Goal: Transaction & Acquisition: Purchase product/service

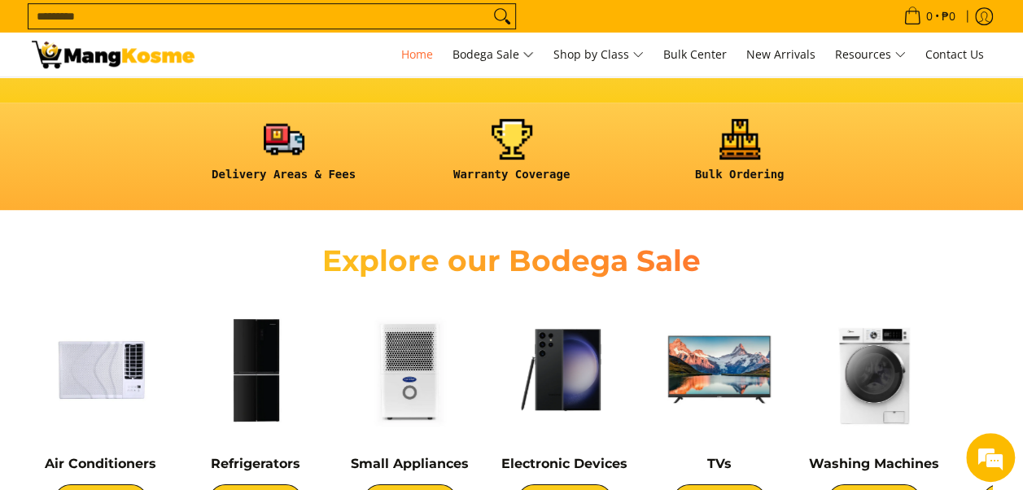
scroll to position [488, 0]
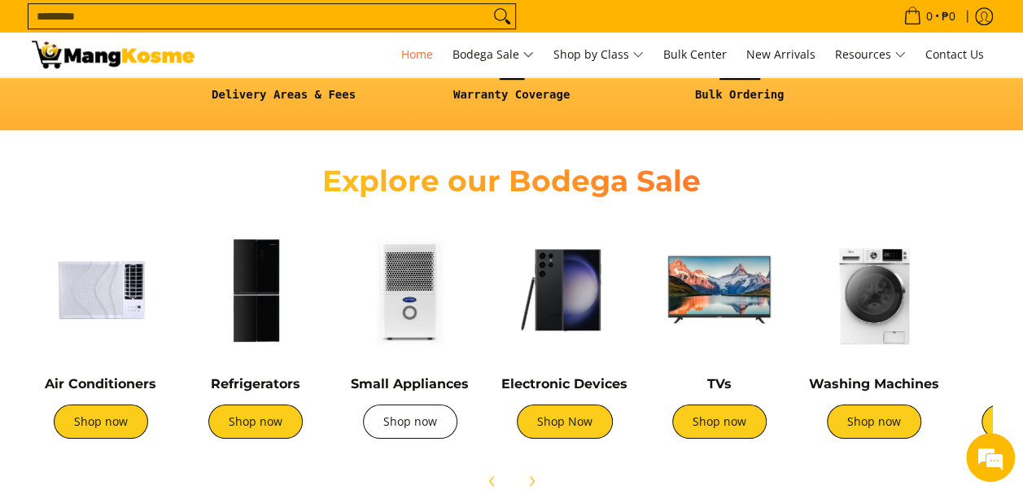
click at [427, 427] on link "Shop now" at bounding box center [410, 422] width 94 height 34
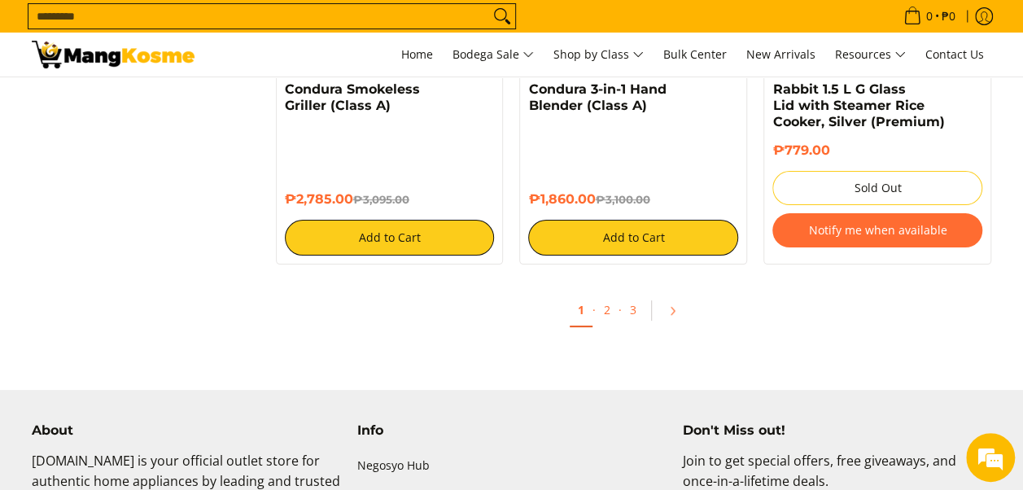
scroll to position [3338, 0]
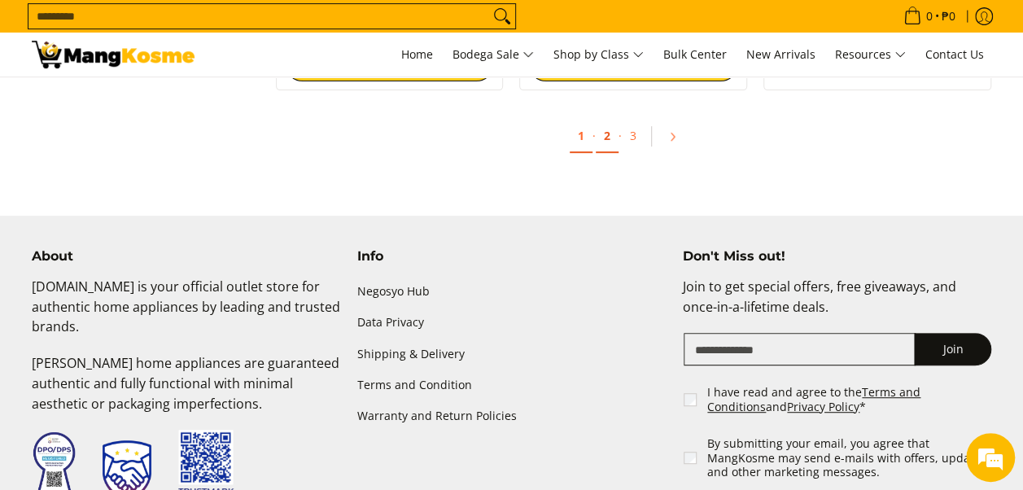
click at [608, 124] on link "2" at bounding box center [607, 136] width 23 height 33
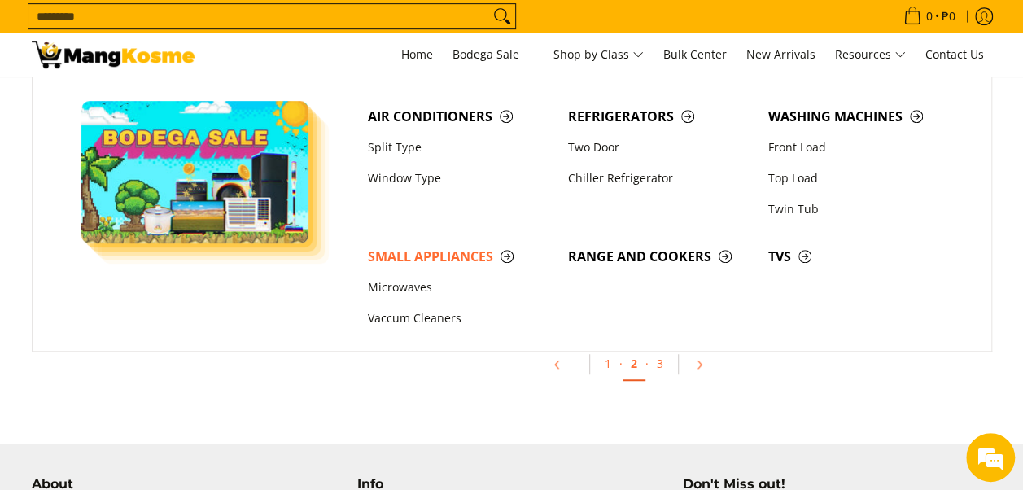
scroll to position [3500, 0]
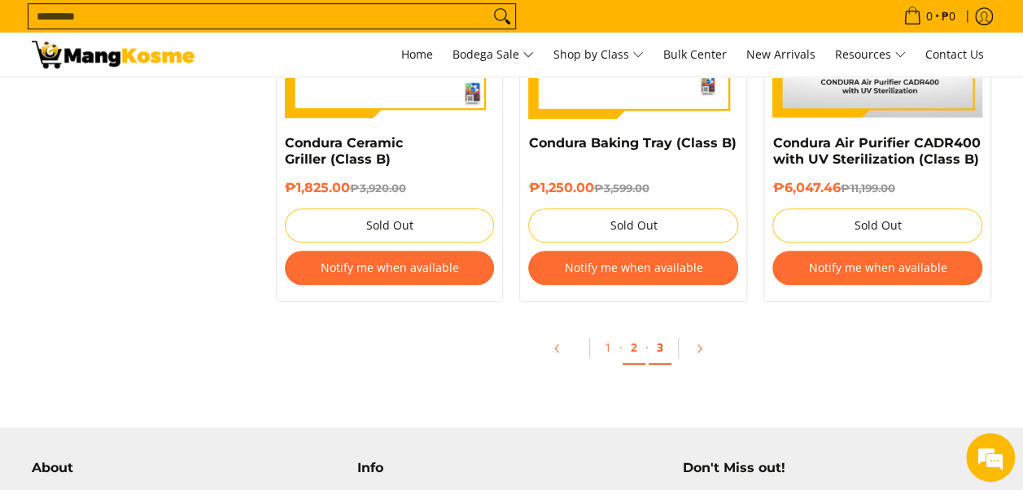
click at [656, 347] on link "3" at bounding box center [660, 347] width 23 height 33
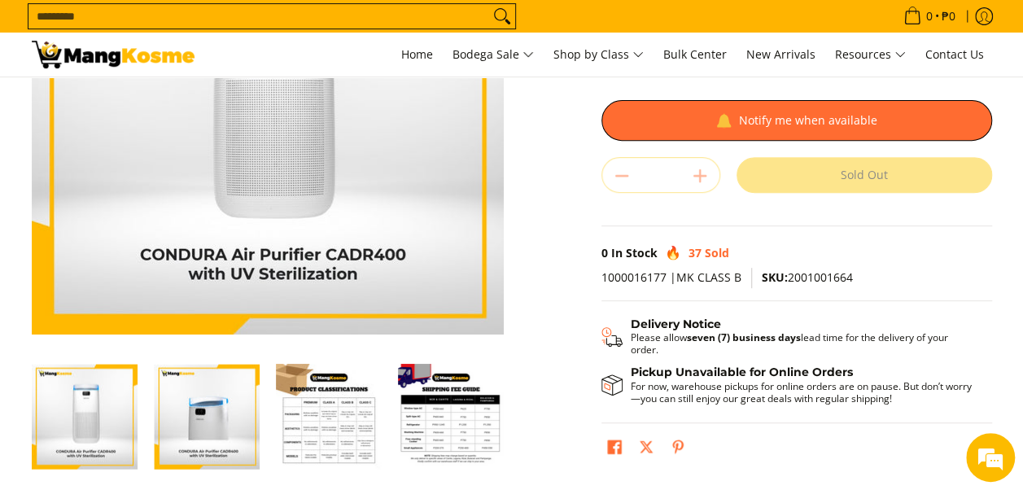
scroll to position [244, 0]
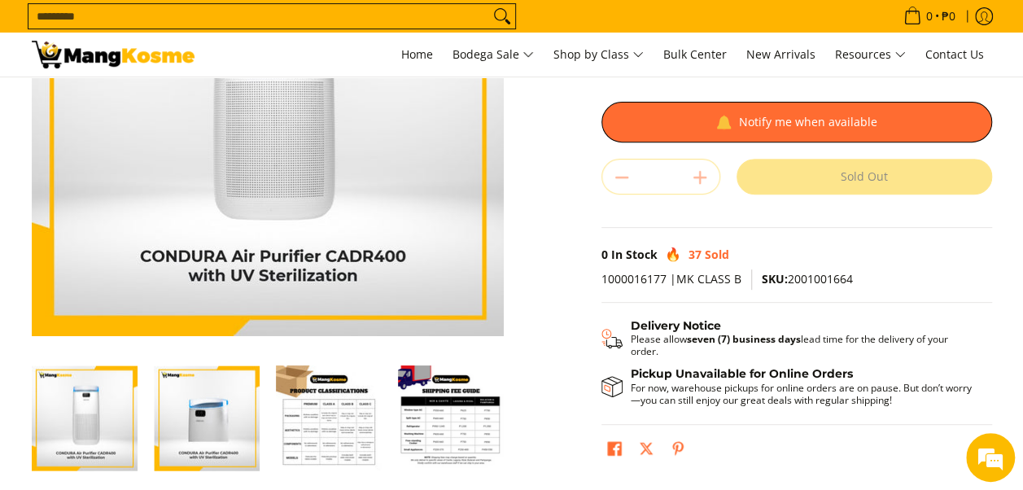
click at [218, 420] on img "Condura Air Purifier CADR400 with UV Sterilization (Class B)-2" at bounding box center [207, 418] width 106 height 105
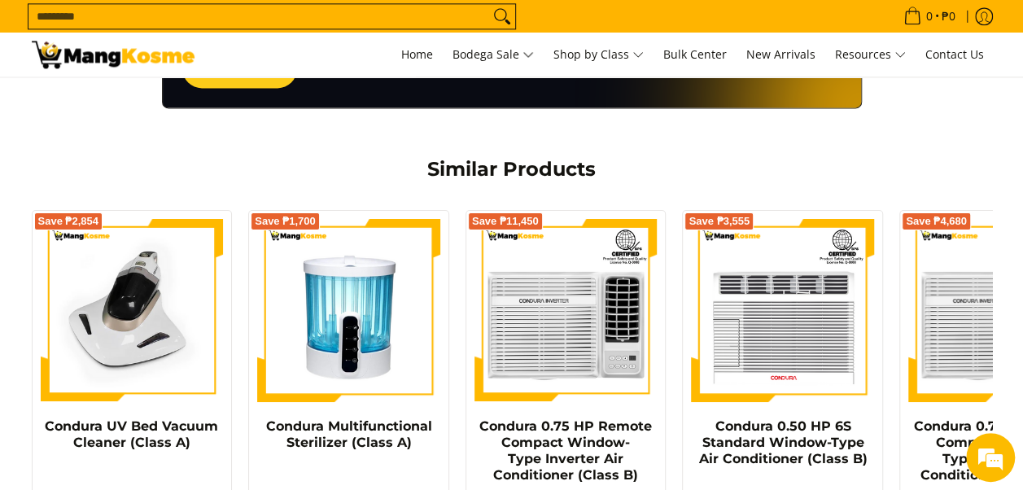
scroll to position [1221, 0]
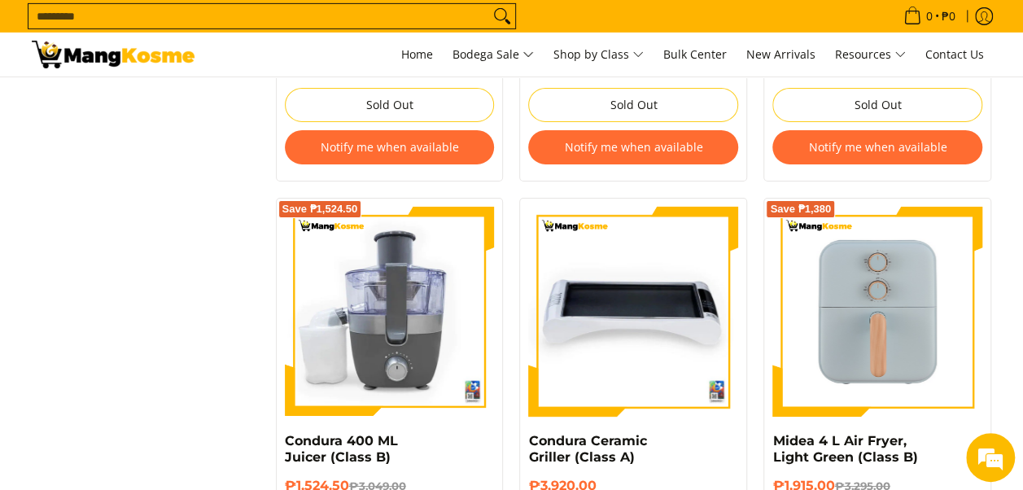
scroll to position [3175, 0]
